Goal: Task Accomplishment & Management: Manage account settings

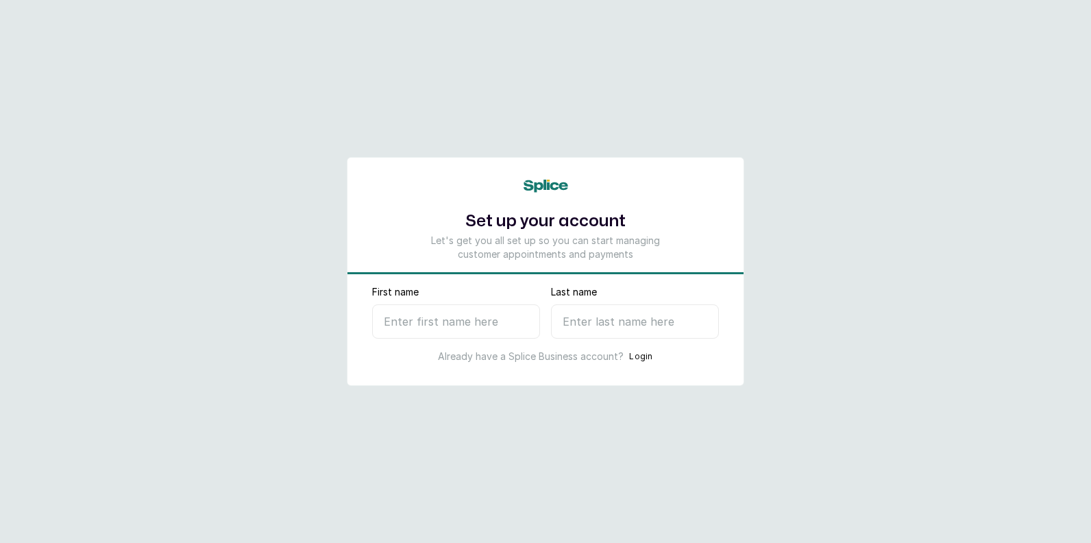
click at [450, 314] on input "First name" at bounding box center [456, 321] width 168 height 34
click at [635, 359] on div "Already have a Splice Business account? Login" at bounding box center [545, 356] width 347 height 14
drag, startPoint x: 635, startPoint y: 359, endPoint x: 628, endPoint y: 356, distance: 8.0
click at [629, 356] on button "Login" at bounding box center [641, 356] width 24 height 14
click at [629, 349] on button "Login" at bounding box center [641, 356] width 24 height 14
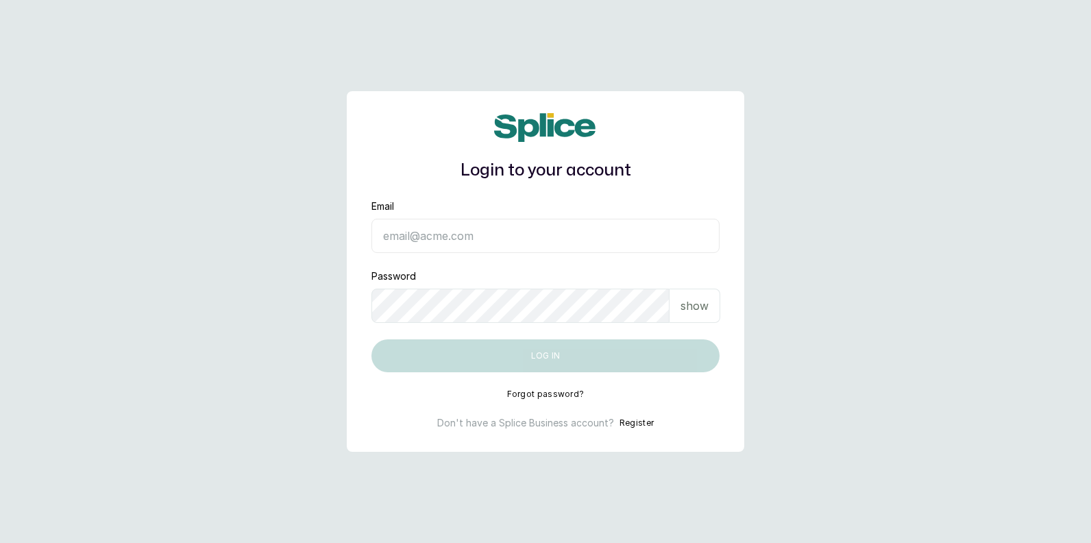
type input "[EMAIL_ADDRESS][DOMAIN_NAME]"
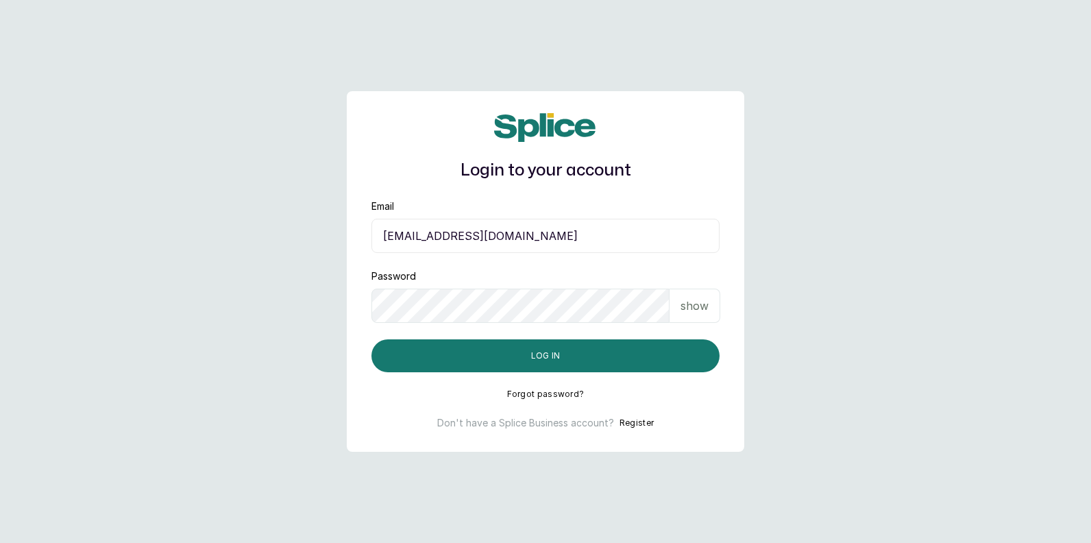
click at [683, 307] on p "show" at bounding box center [694, 305] width 28 height 16
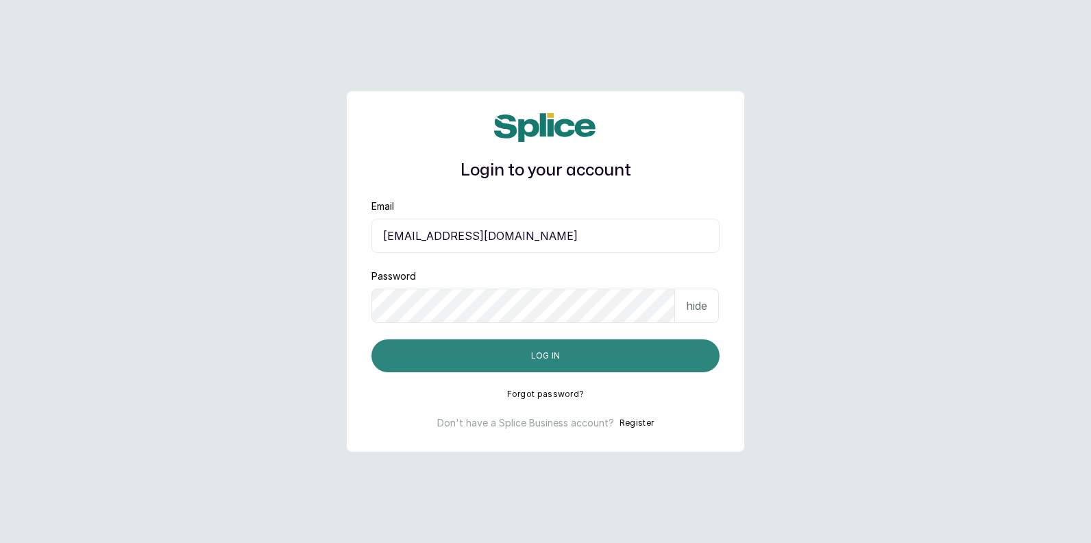
click at [612, 355] on button "Log in" at bounding box center [545, 355] width 348 height 33
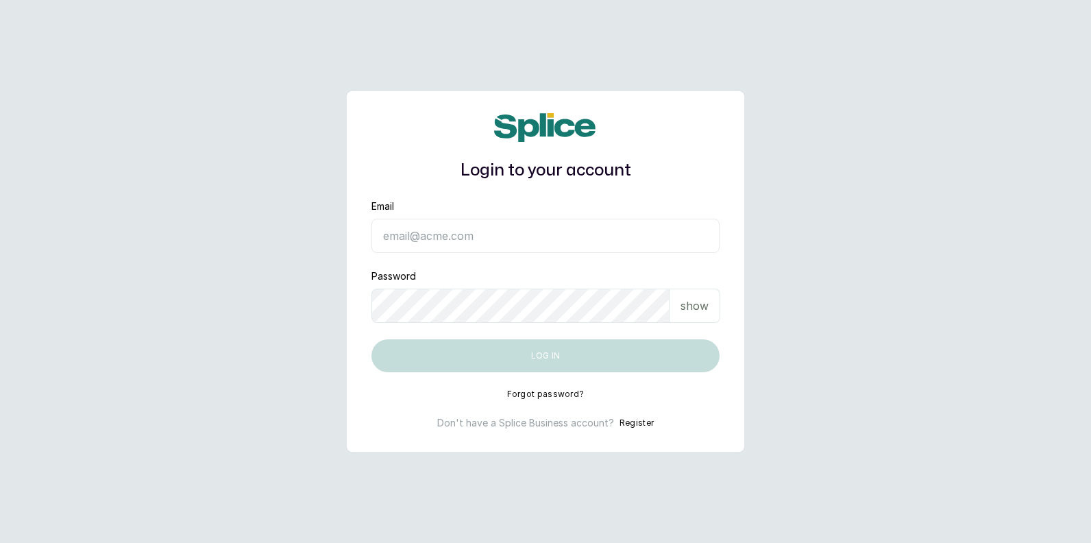
type input "[EMAIL_ADDRESS][DOMAIN_NAME]"
drag, startPoint x: 528, startPoint y: 354, endPoint x: 528, endPoint y: 361, distance: 6.9
click at [528, 361] on button "Log in" at bounding box center [545, 355] width 348 height 33
type input "[EMAIL_ADDRESS][DOMAIN_NAME]"
click at [649, 360] on button "Log in" at bounding box center [545, 355] width 348 height 33
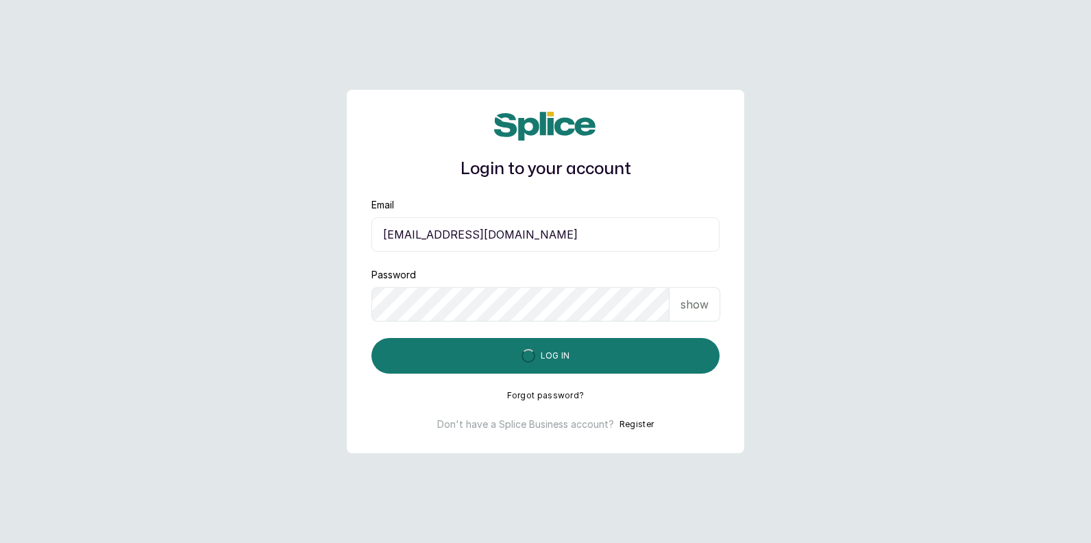
click at [1066, 530] on main "Login to your account Email ifafesobimaria99@gmail.com Password show Log in For…" at bounding box center [545, 271] width 1091 height 543
click at [1047, 532] on main "Login to your account Email ifafesobimaria99@gmail.com Password show Log in For…" at bounding box center [545, 271] width 1091 height 543
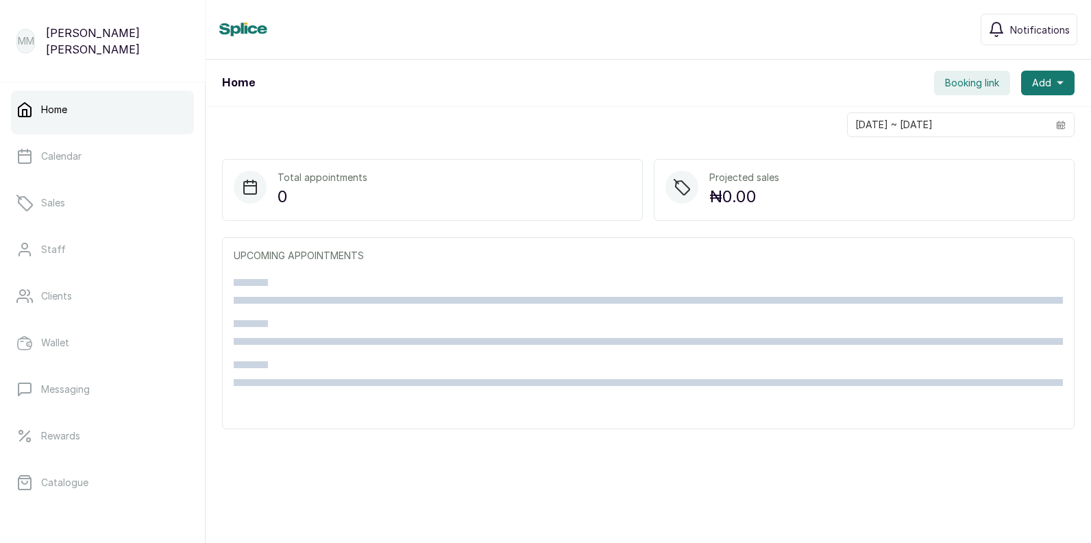
click at [129, 117] on link "Home" at bounding box center [102, 109] width 183 height 38
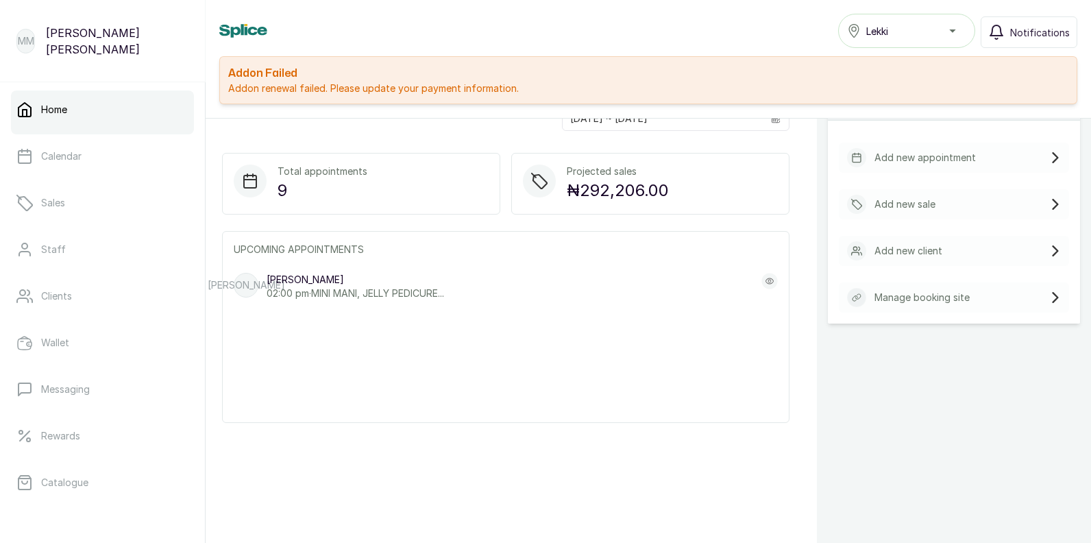
scroll to position [310, 0]
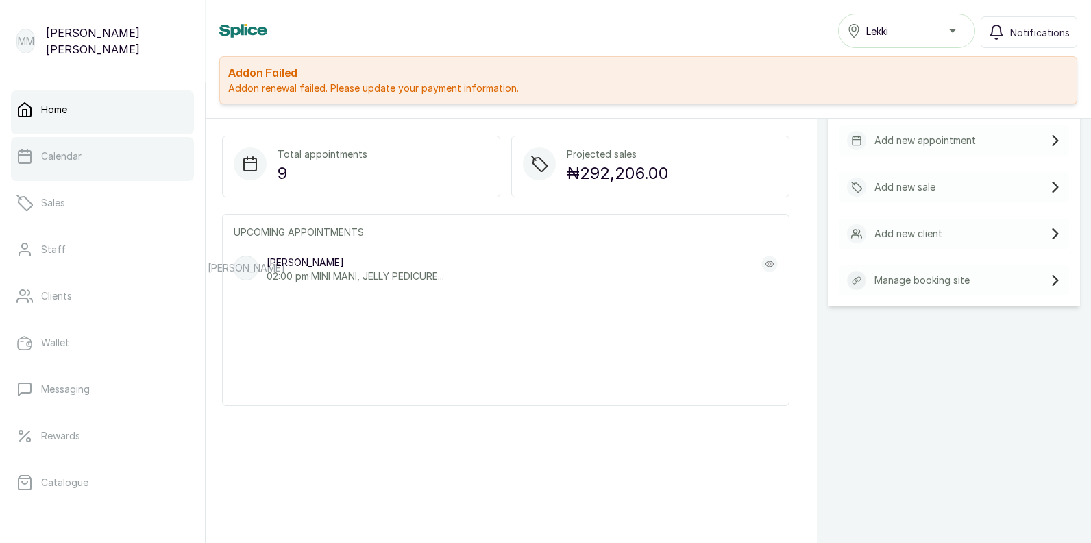
click at [60, 162] on p "Calendar" at bounding box center [61, 156] width 40 height 14
